Goal: Download file/media

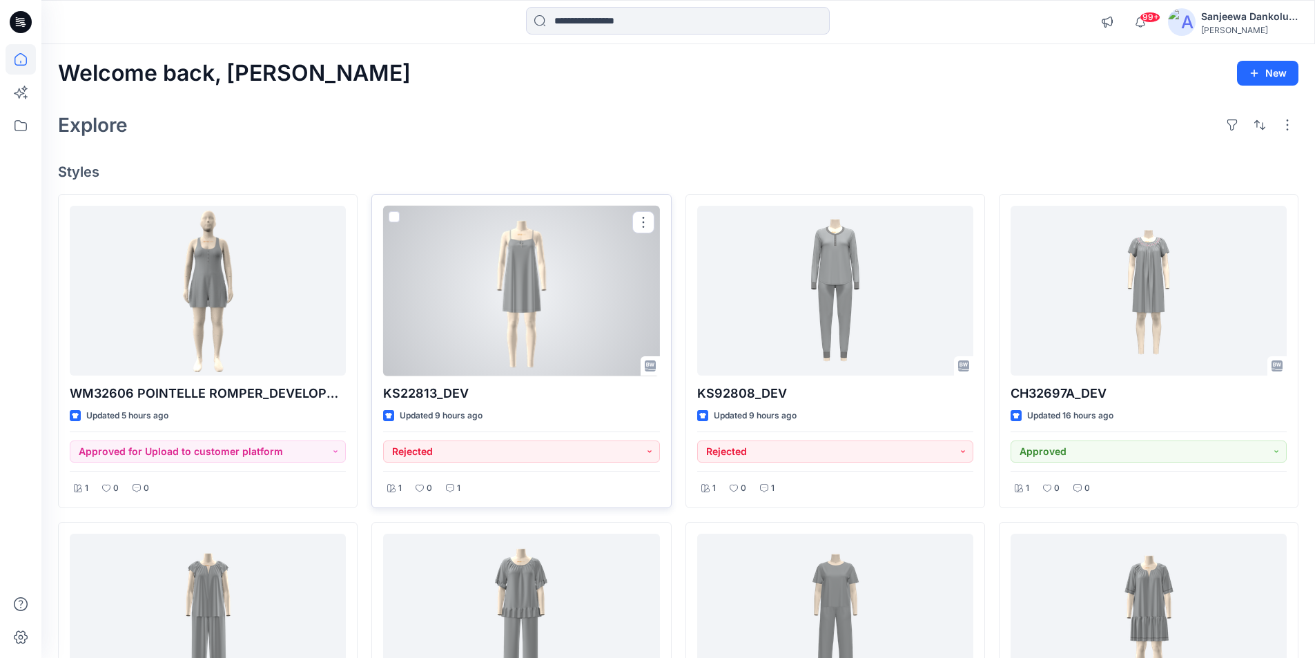
click at [458, 314] on div at bounding box center [521, 291] width 276 height 170
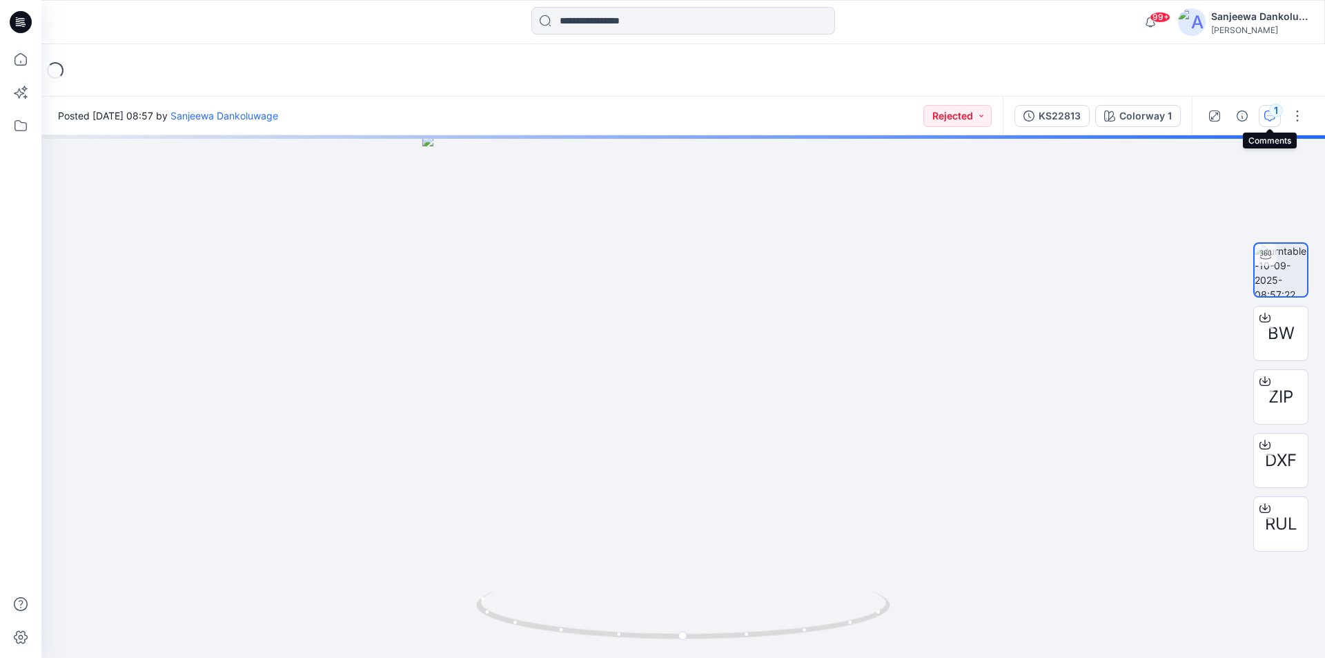
click at [1269, 114] on icon "button" at bounding box center [1269, 115] width 11 height 11
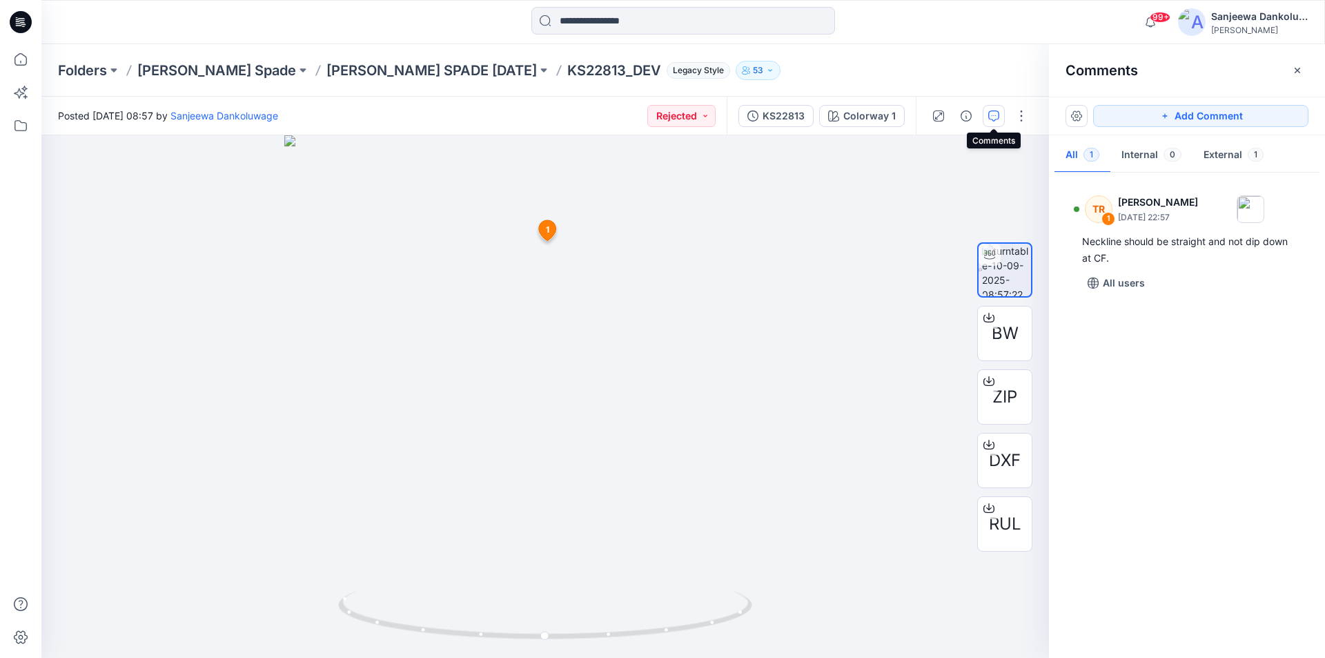
click at [23, 17] on icon at bounding box center [21, 22] width 22 height 22
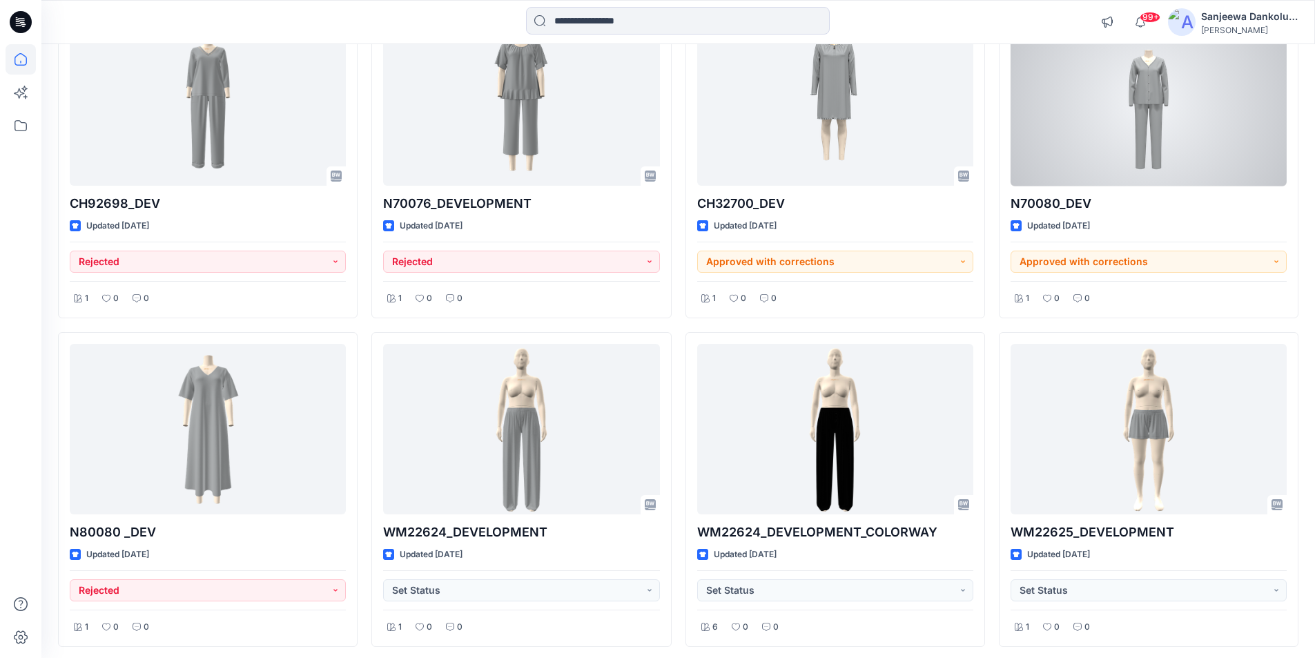
scroll to position [1540, 0]
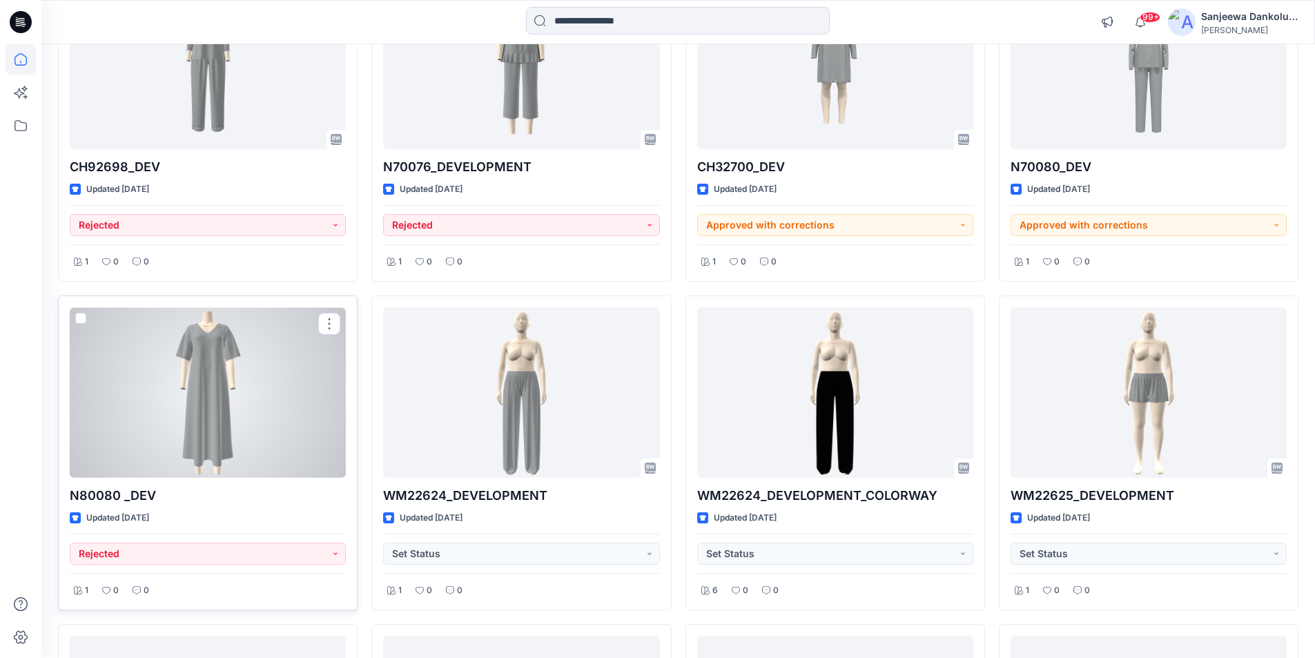
click at [190, 433] on div at bounding box center [208, 392] width 276 height 170
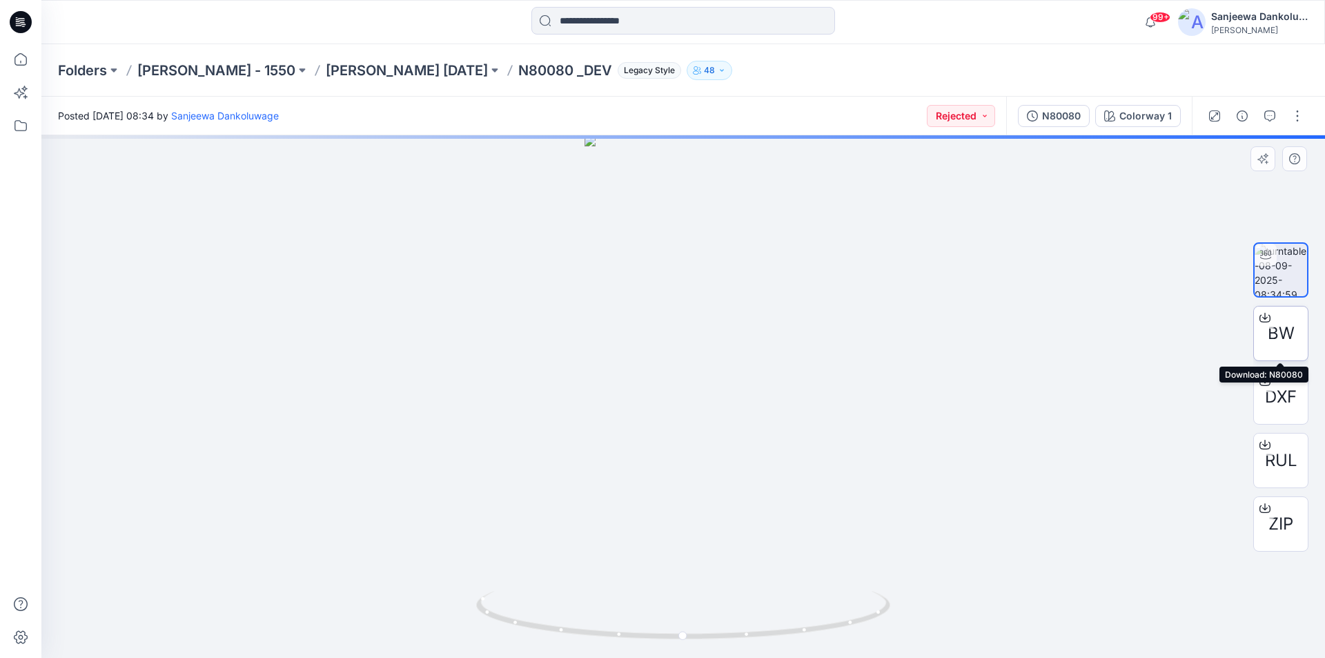
click at [1284, 339] on span "BW" at bounding box center [1281, 333] width 27 height 25
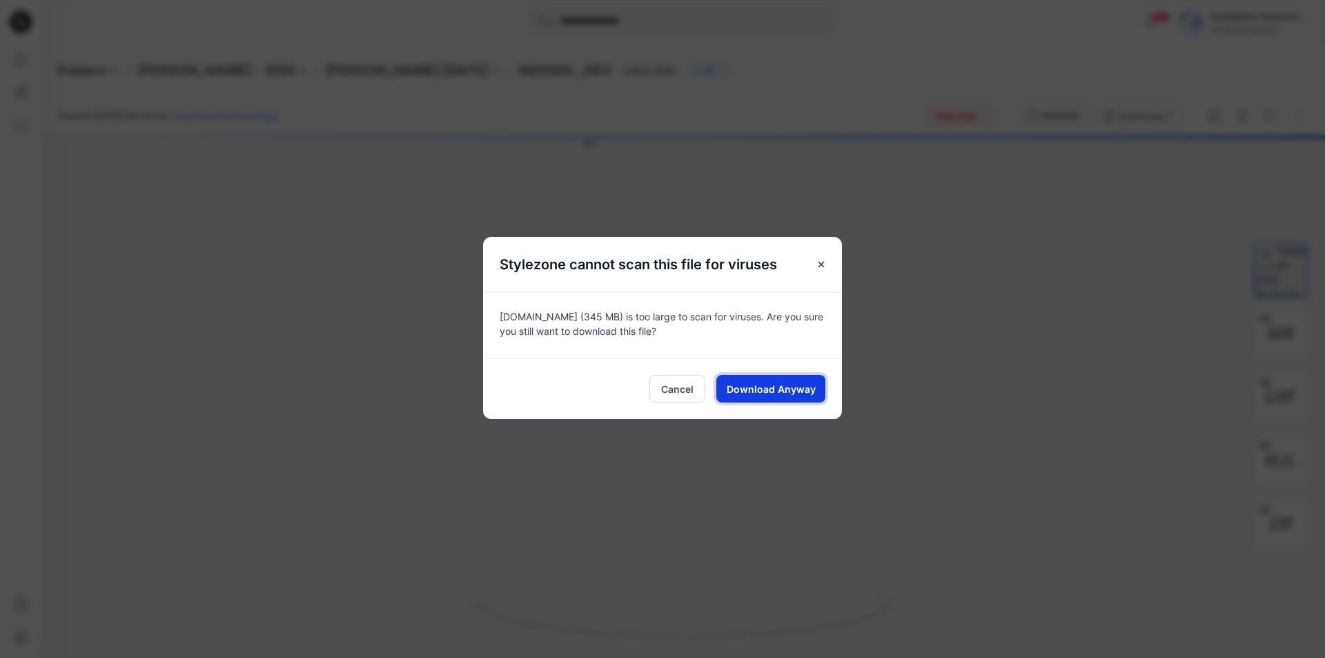
click at [745, 382] on span "Download Anyway" at bounding box center [771, 389] width 89 height 14
